Goal: Navigation & Orientation: Understand site structure

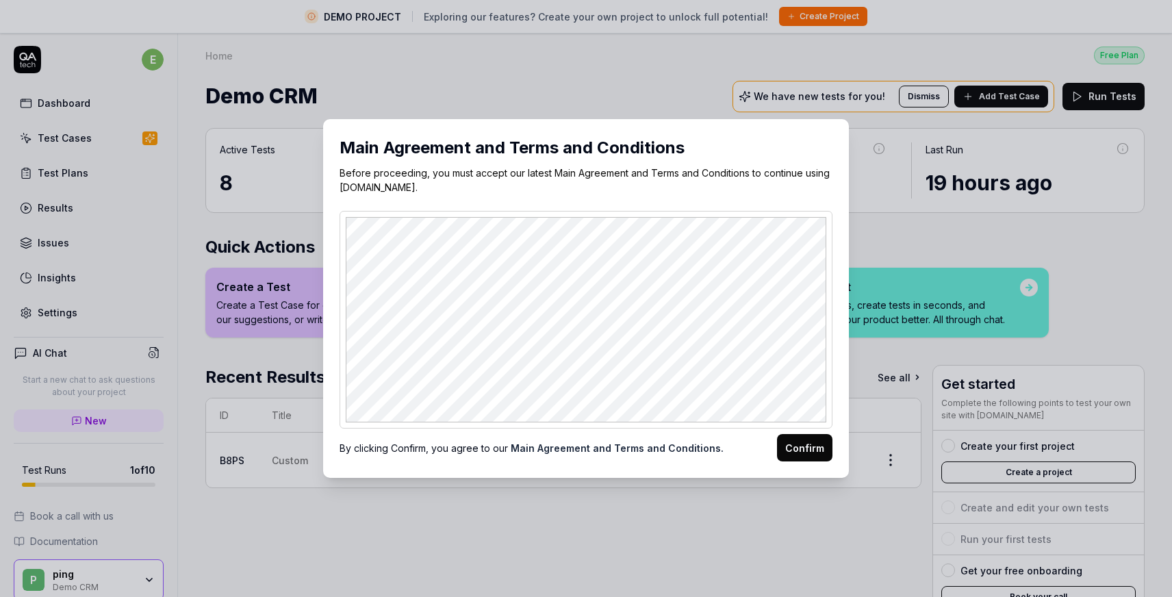
click at [799, 444] on button "Confirm" at bounding box center [804, 447] width 55 height 27
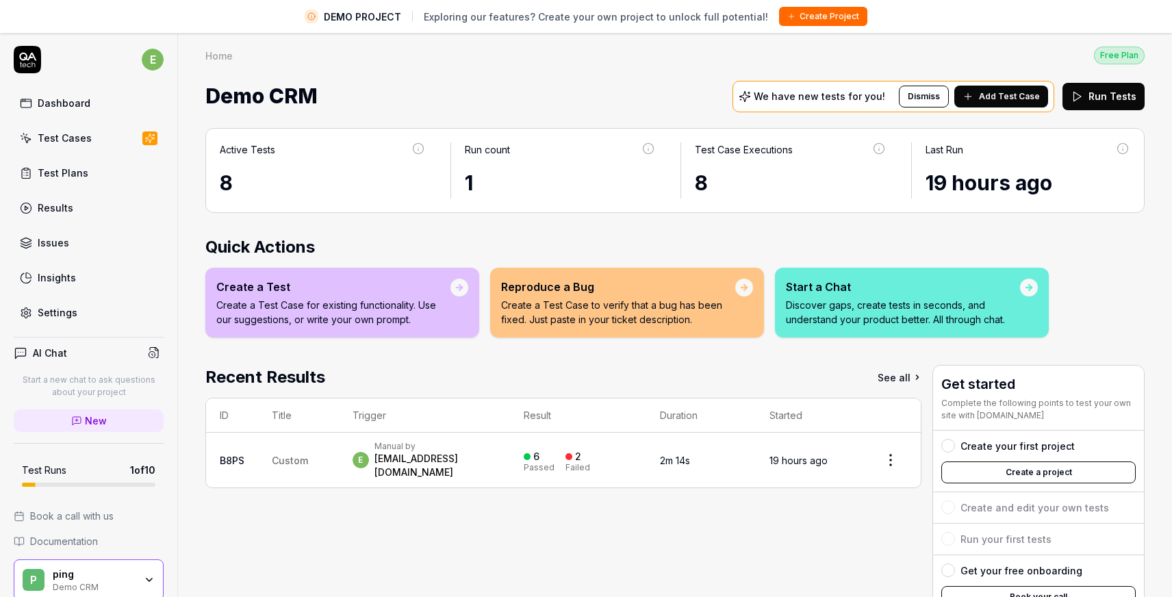
click at [545, 79] on div "Demo CRM We have new tests for you! Dismiss Add Test Case Run Tests" at bounding box center [674, 96] width 939 height 36
click at [581, 53] on div "Home Free Plan" at bounding box center [674, 55] width 939 height 18
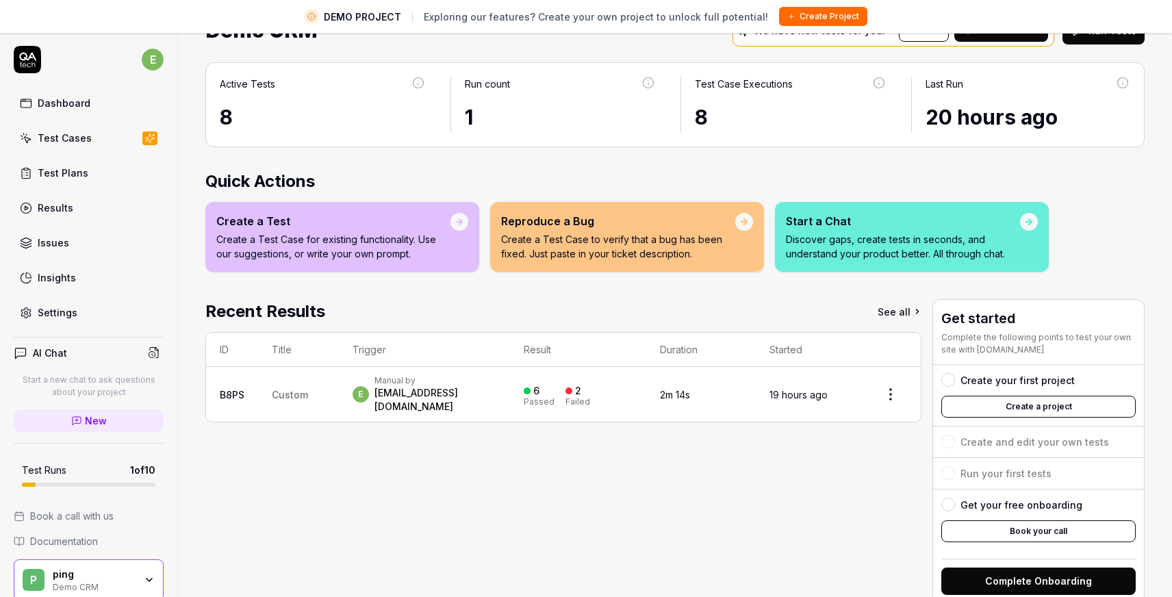
click at [748, 489] on div "Recent Results See all ID Title Trigger Result Duration Started B8PS Custom e M…" at bounding box center [563, 451] width 716 height 305
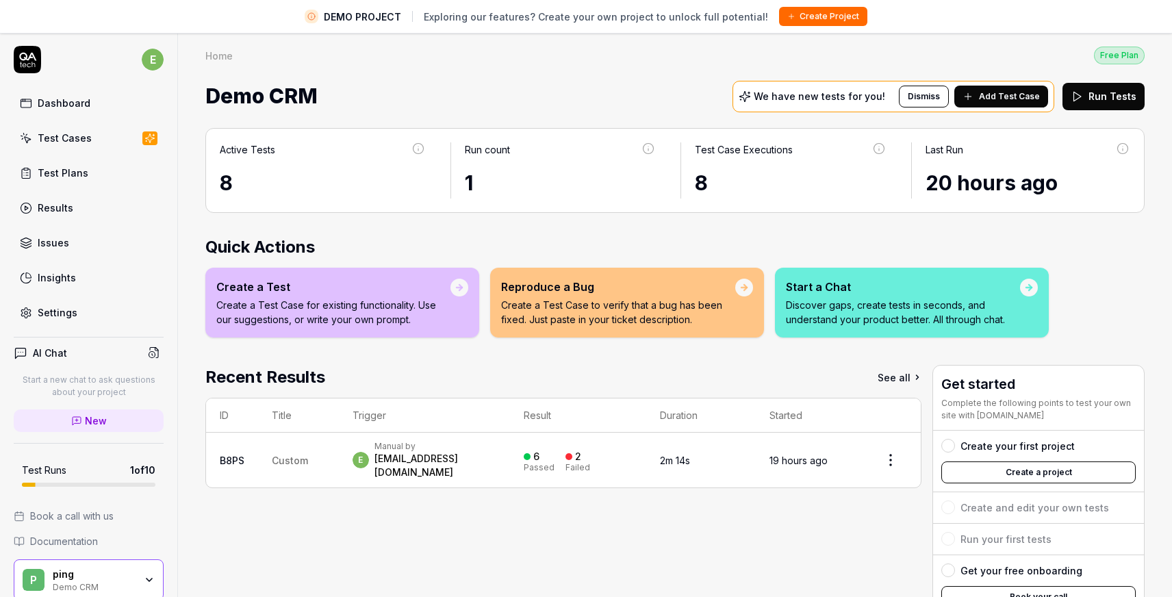
click at [86, 109] on div "Dashboard" at bounding box center [64, 103] width 53 height 14
click at [84, 140] on div "Test Cases" at bounding box center [65, 138] width 54 height 14
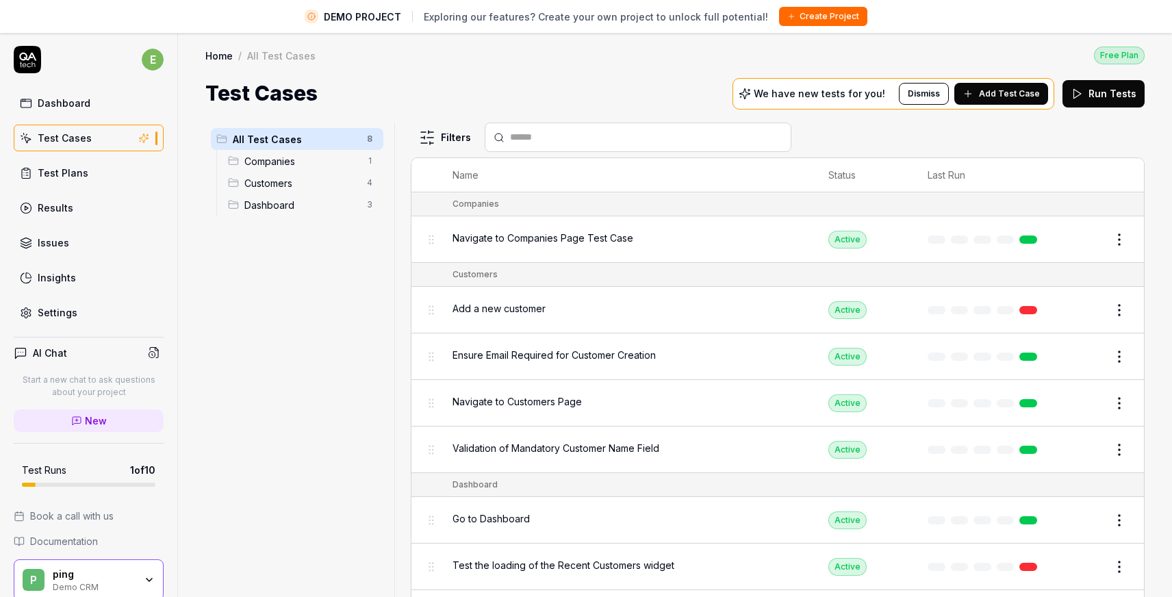
click at [90, 105] on link "Dashboard" at bounding box center [89, 103] width 150 height 27
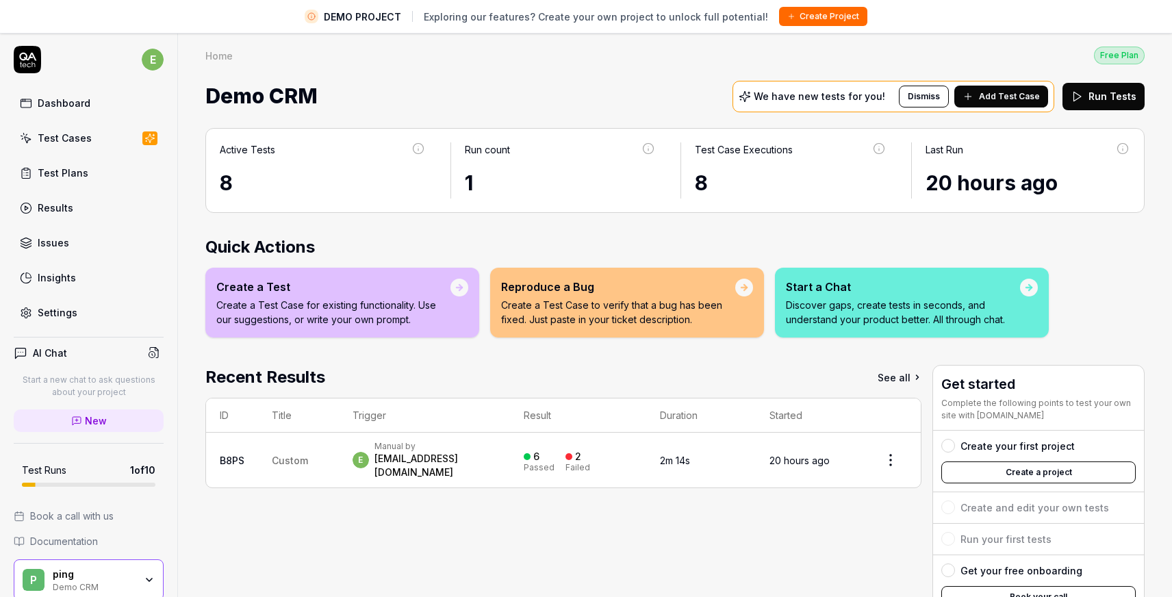
scroll to position [66, 0]
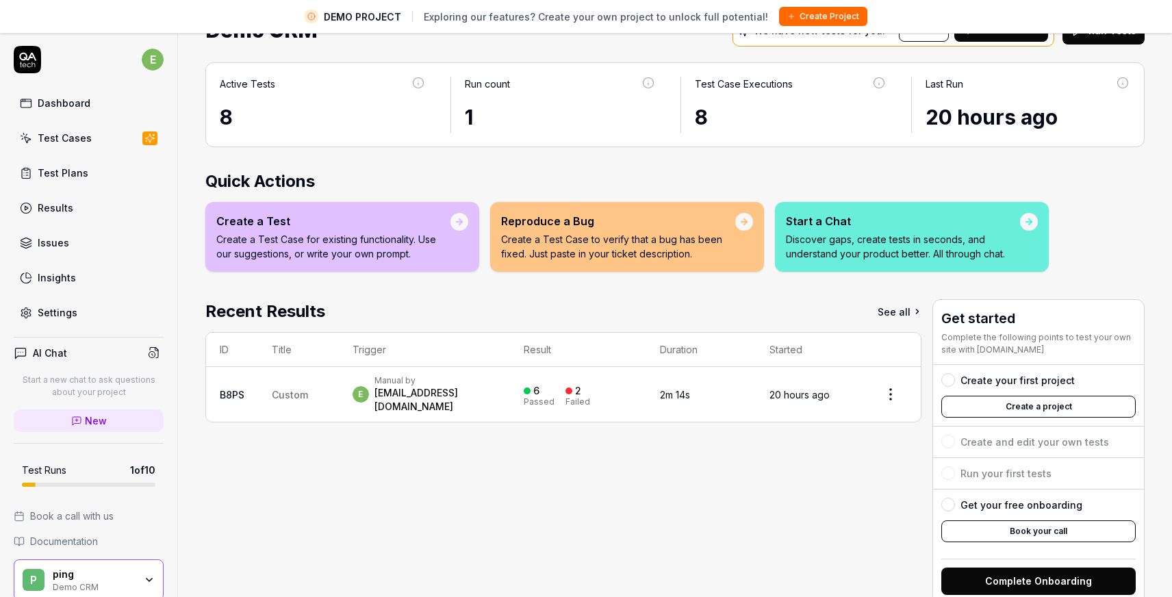
click at [90, 174] on link "Test Plans" at bounding box center [89, 173] width 150 height 27
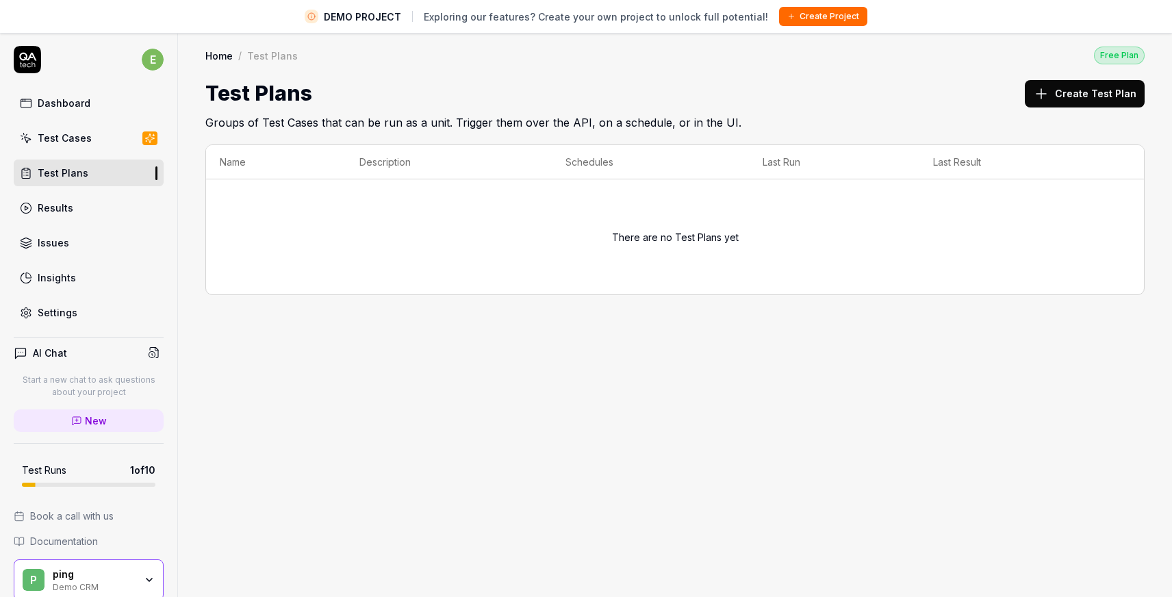
click at [92, 210] on link "Results" at bounding box center [89, 207] width 150 height 27
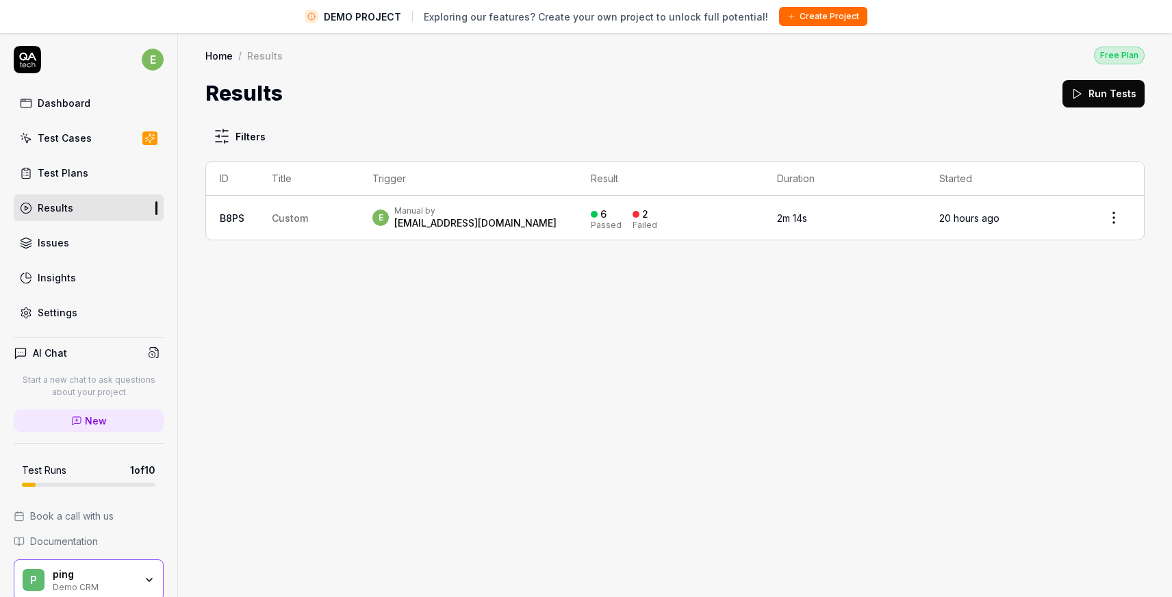
click at [88, 233] on link "Issues" at bounding box center [89, 242] width 150 height 27
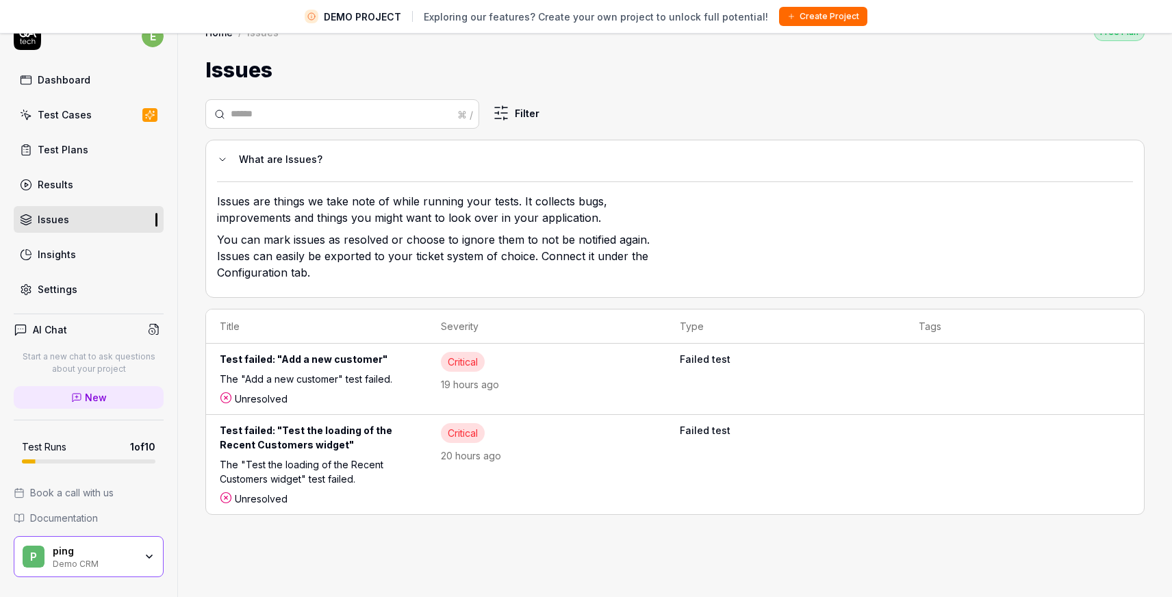
scroll to position [32, 0]
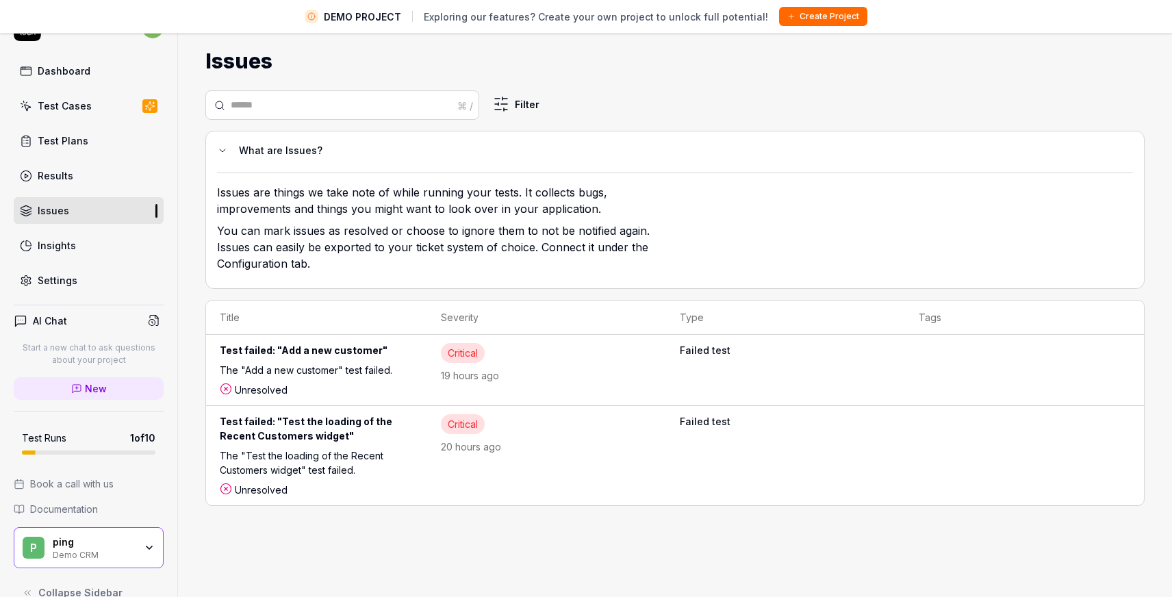
click at [72, 242] on div "Insights" at bounding box center [57, 245] width 38 height 14
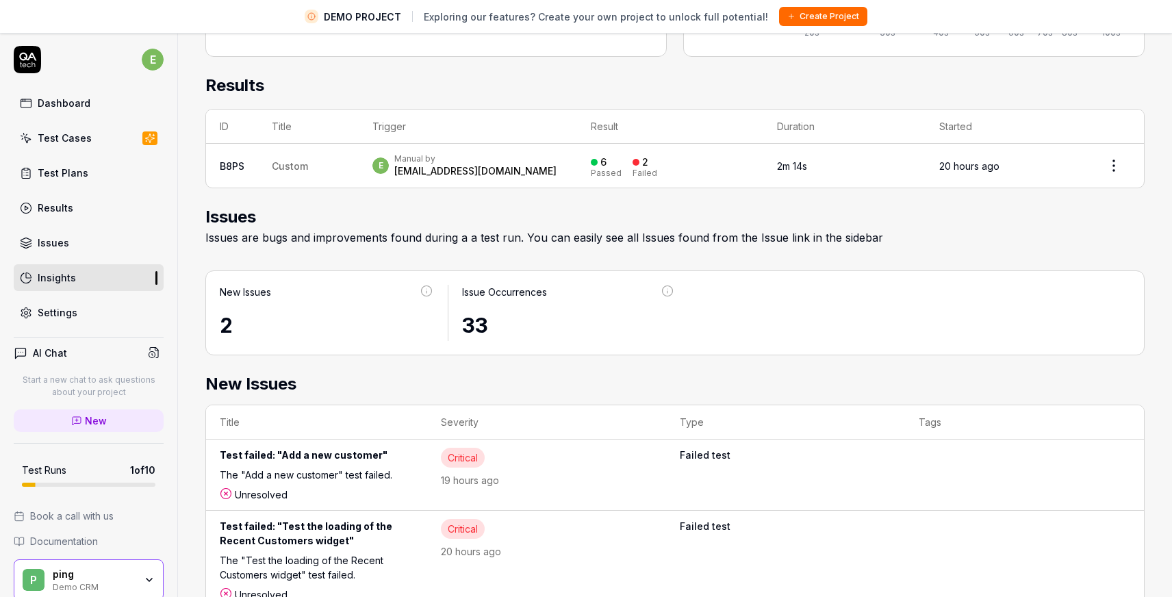
scroll to position [444, 0]
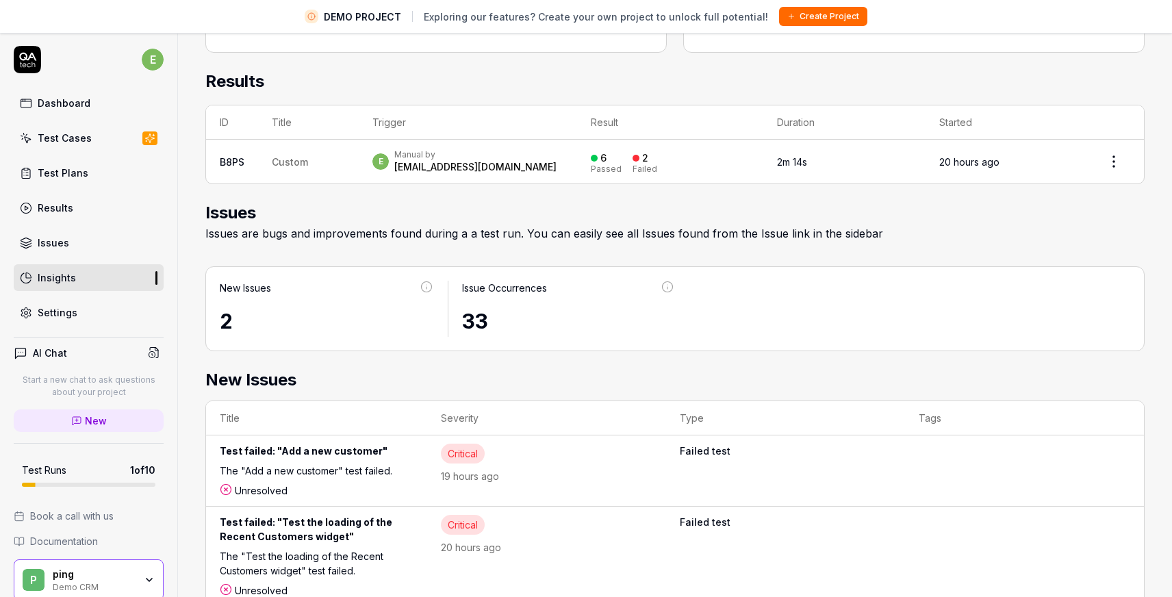
click at [80, 307] on link "Settings" at bounding box center [89, 312] width 150 height 27
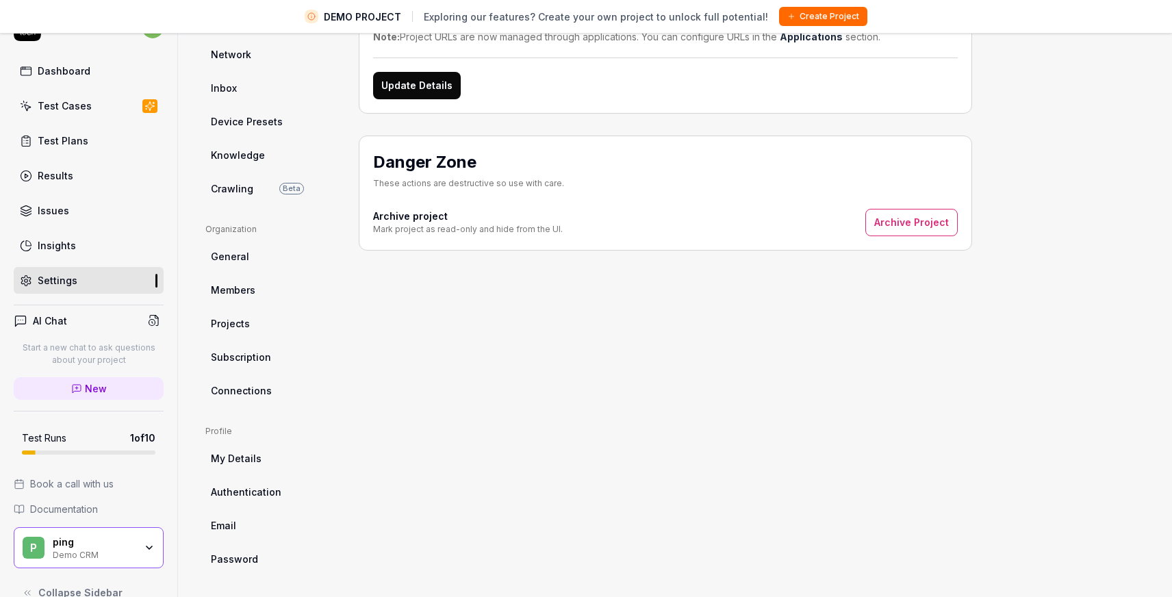
scroll to position [218, 0]
click at [258, 461] on span "My Details" at bounding box center [236, 457] width 51 height 14
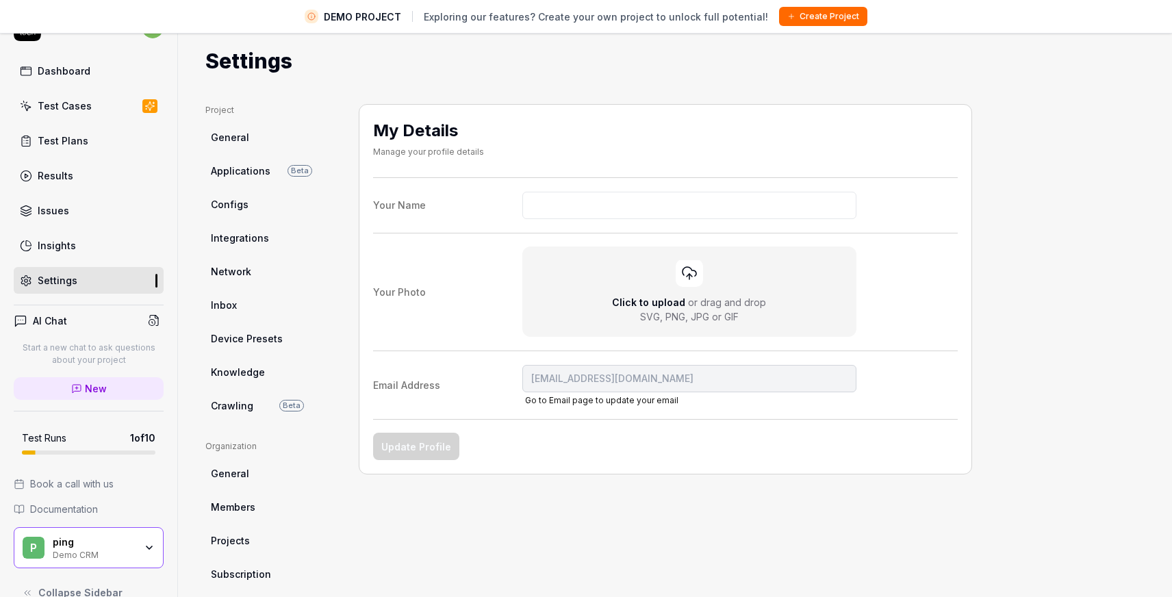
click at [71, 240] on div "Insights" at bounding box center [57, 245] width 38 height 14
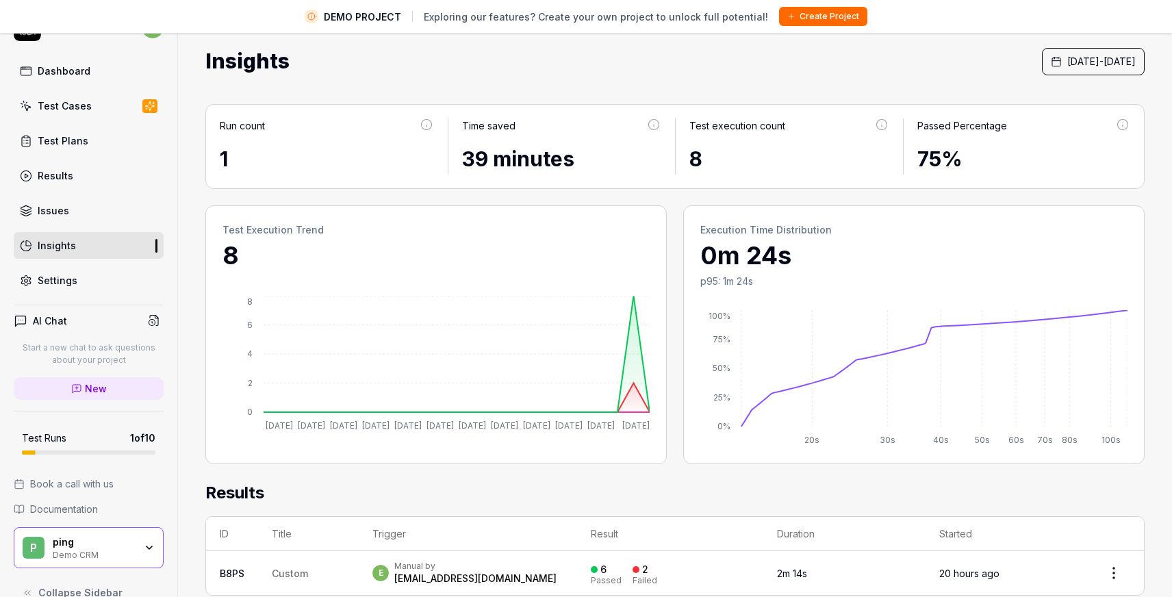
click at [77, 144] on div "Test Plans" at bounding box center [63, 141] width 51 height 14
